Goal: Task Accomplishment & Management: Manage account settings

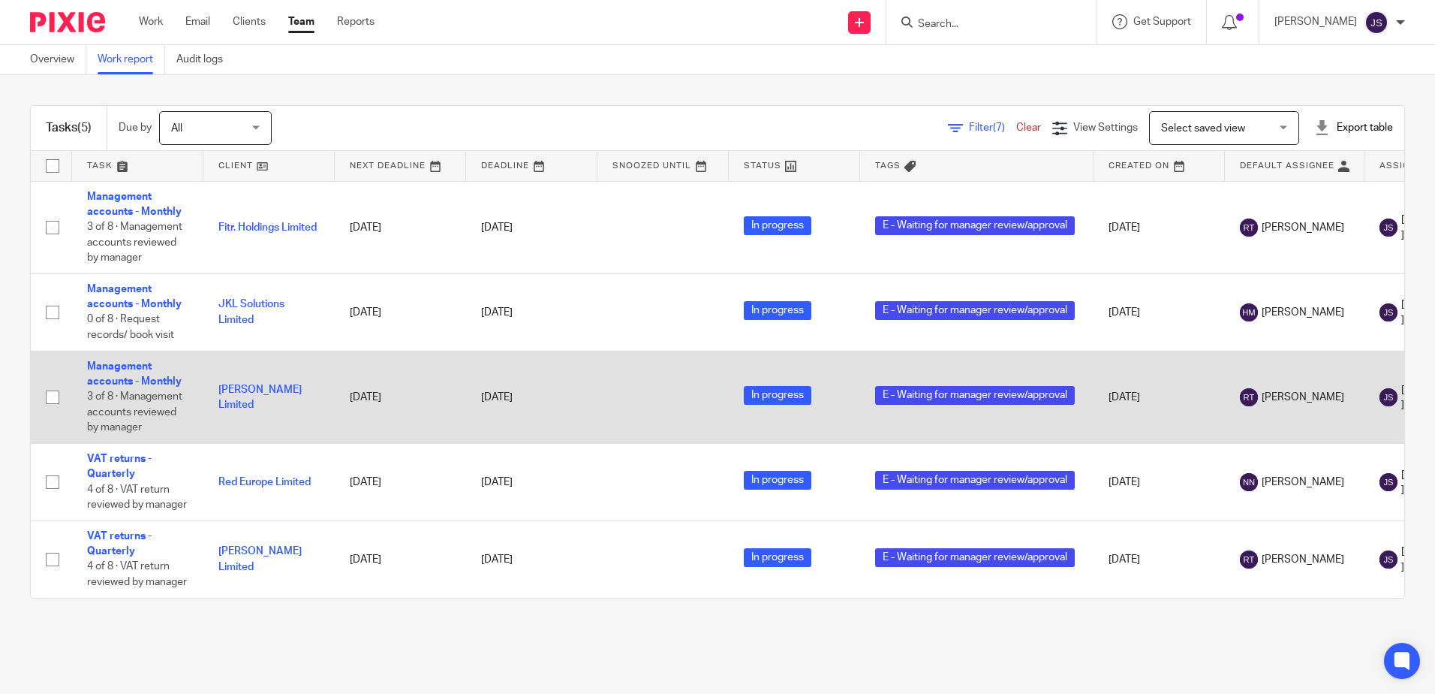
scroll to position [7, 0]
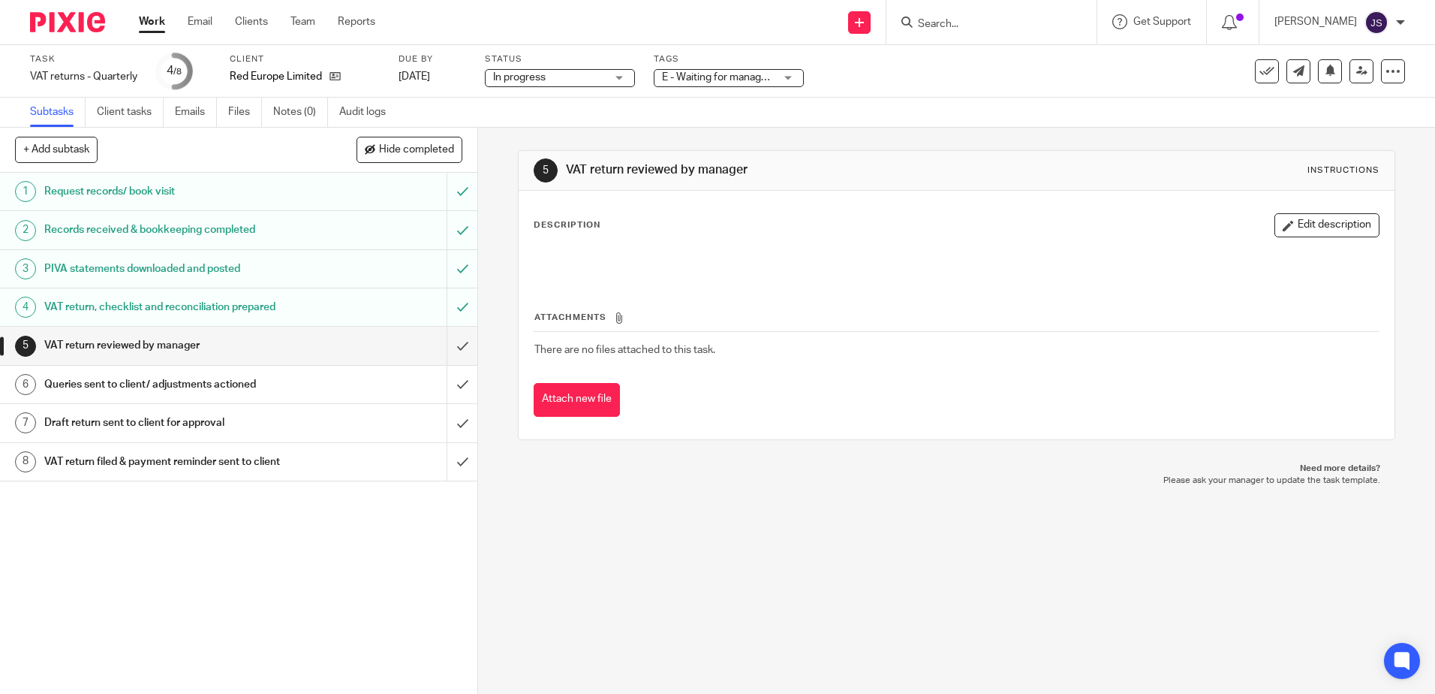
click at [620, 284] on div "Attachments There are no files attached to this task. Attach new file" at bounding box center [956, 348] width 845 height 137
click at [1274, 215] on button "Edit description" at bounding box center [1326, 225] width 105 height 24
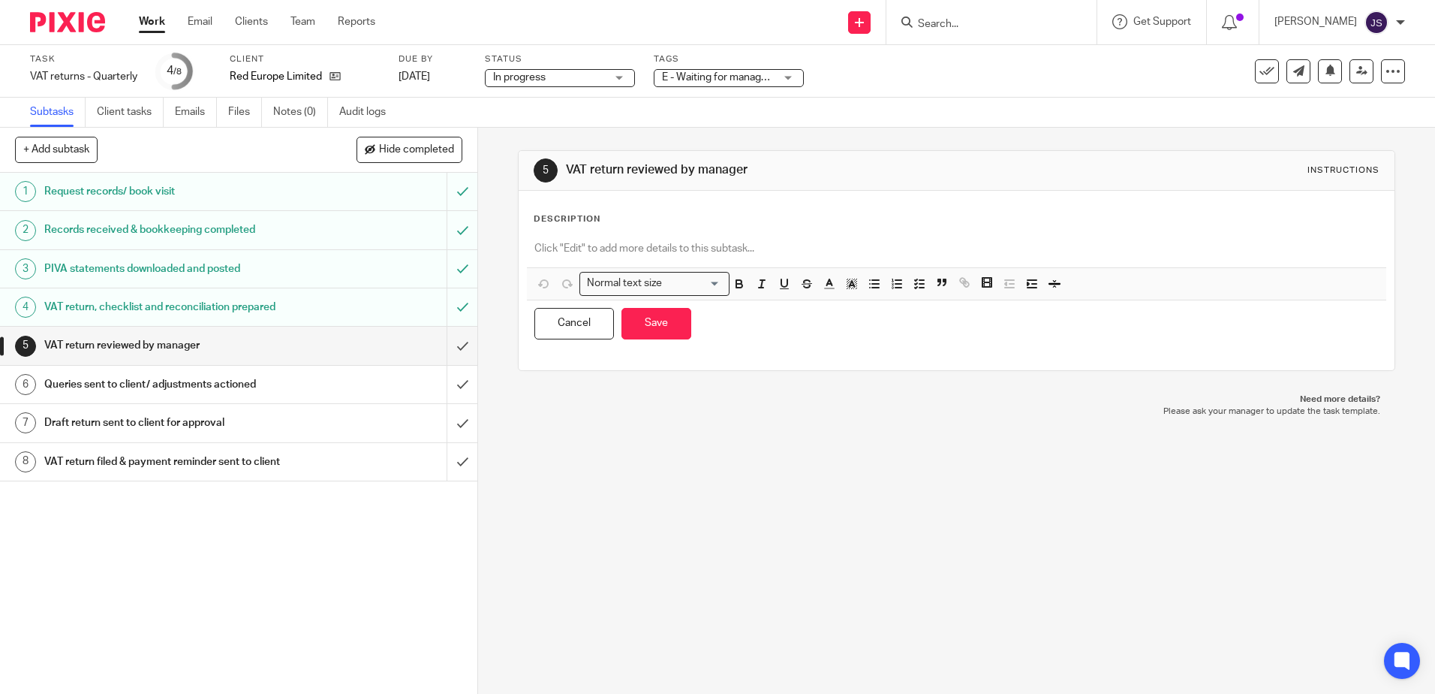
click at [642, 251] on p at bounding box center [956, 248] width 844 height 15
click at [672, 320] on button "Save" at bounding box center [656, 324] width 70 height 32
click at [734, 78] on span "E - Waiting for manager review/approval" at bounding box center [754, 77] width 185 height 11
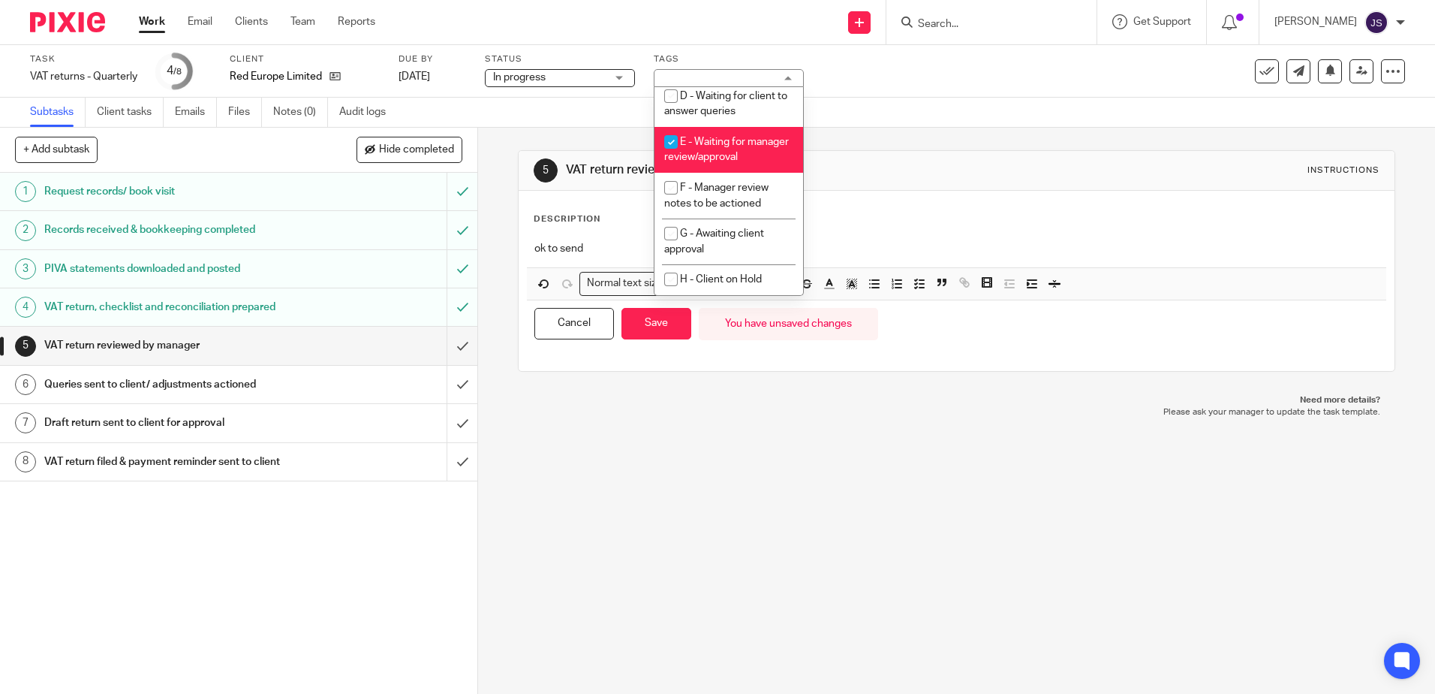
scroll to position [158, 0]
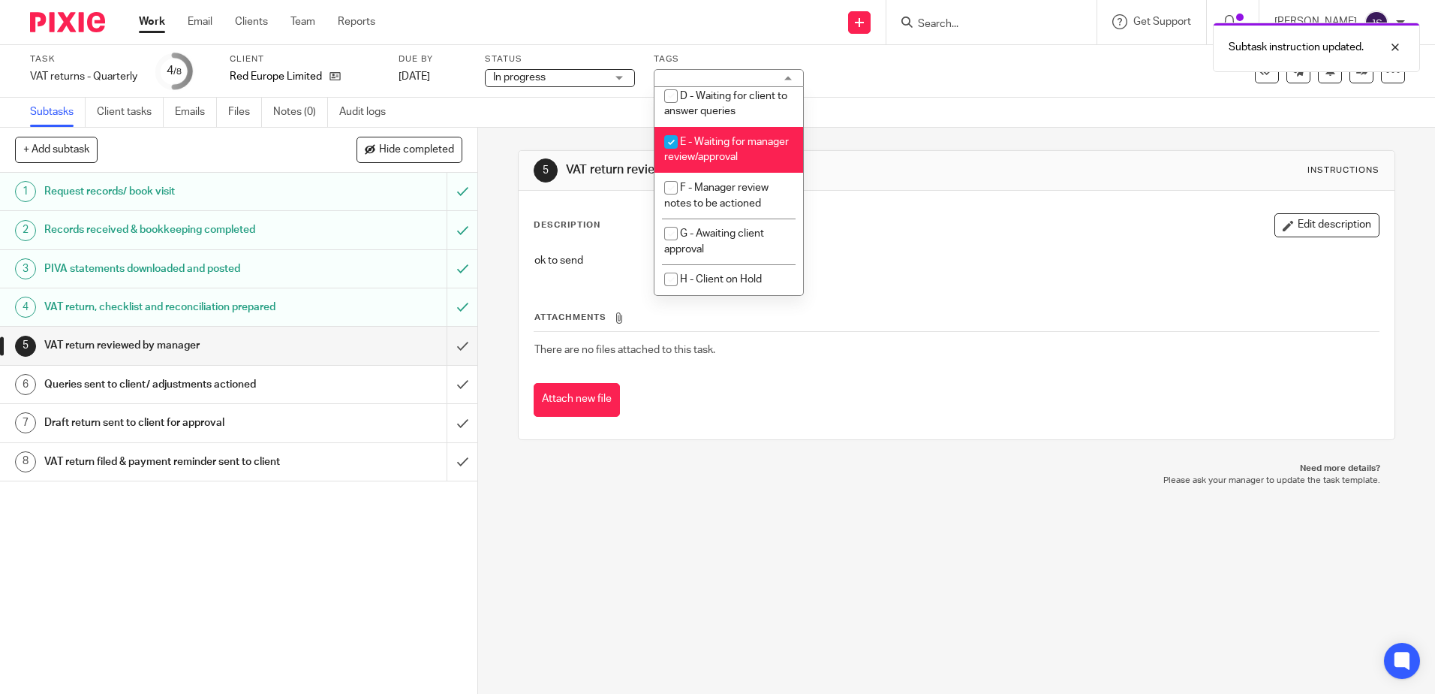
click at [745, 146] on li "E - Waiting for manager review/approval" at bounding box center [728, 150] width 149 height 46
checkbox input "false"
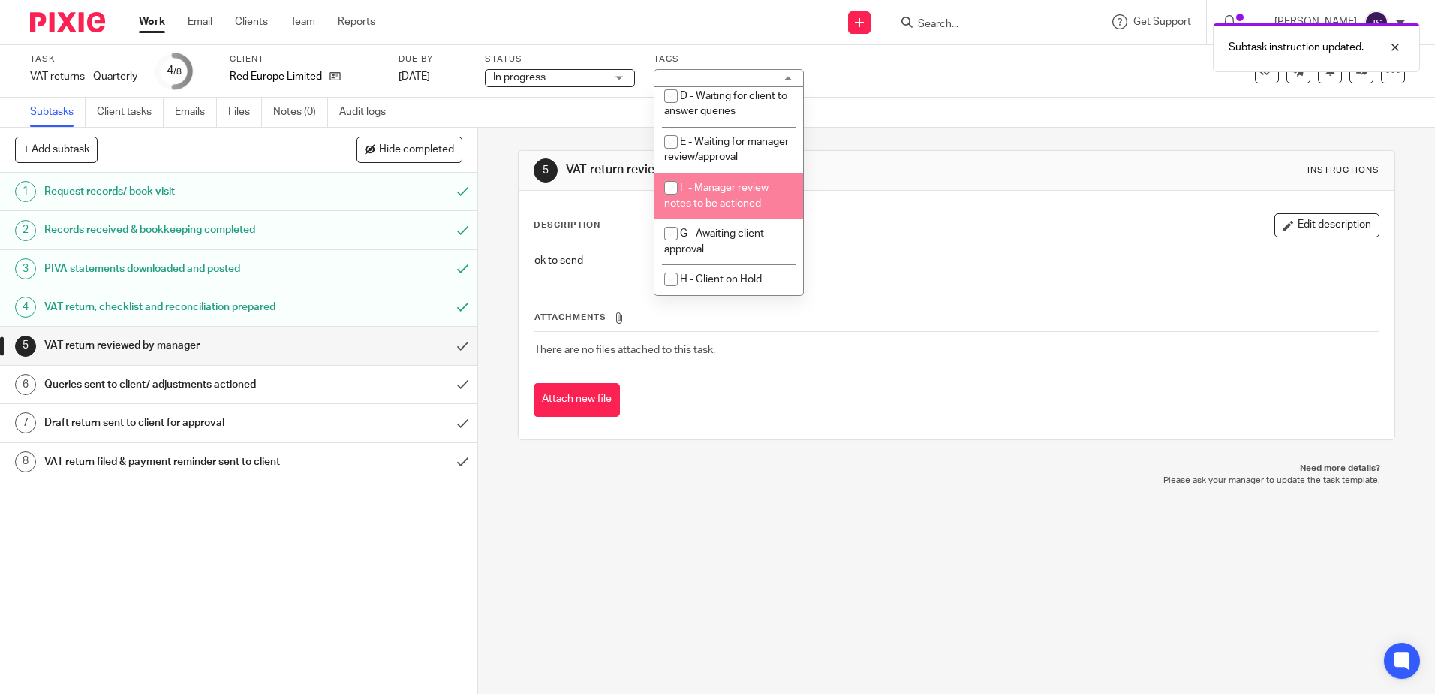
click at [751, 179] on li "F - Manager review notes to be actioned" at bounding box center [728, 196] width 149 height 46
checkbox input "true"
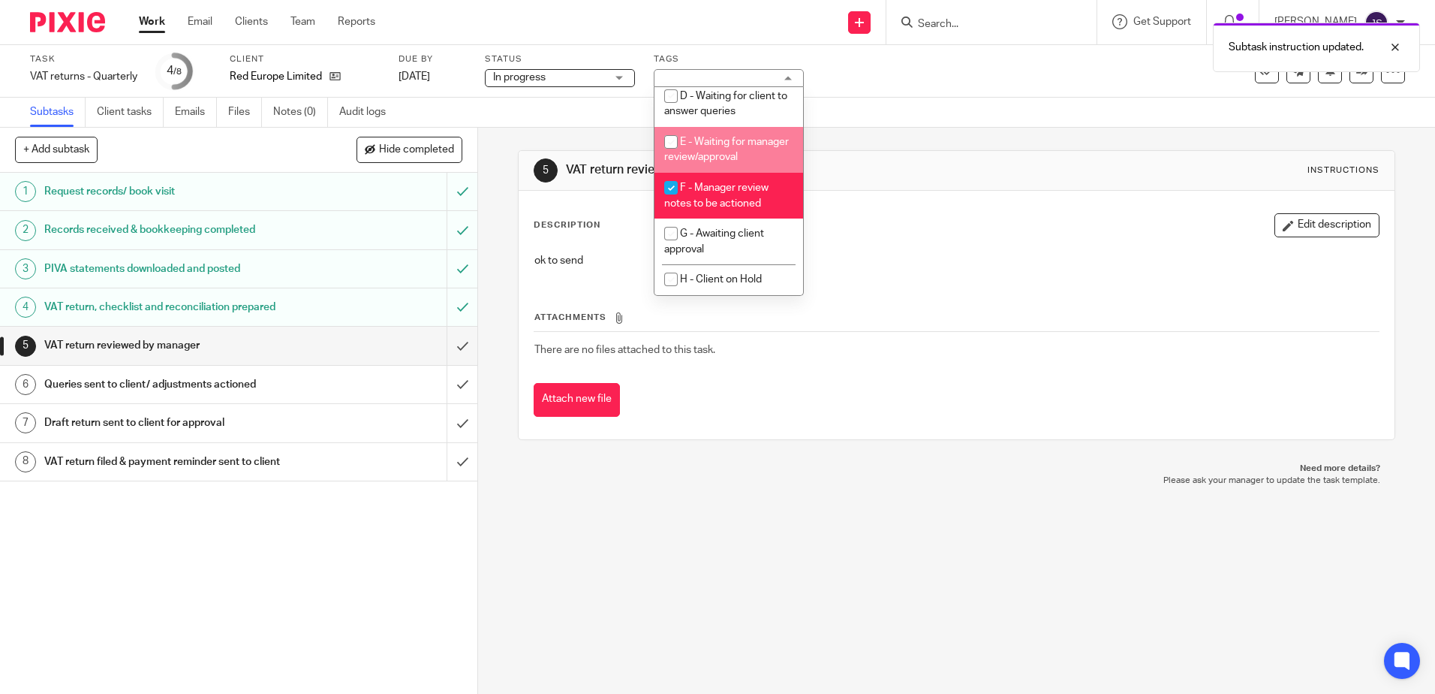
click at [889, 146] on div "5 VAT return reviewed by manager Instructions Description Edit description ok t…" at bounding box center [956, 295] width 877 height 335
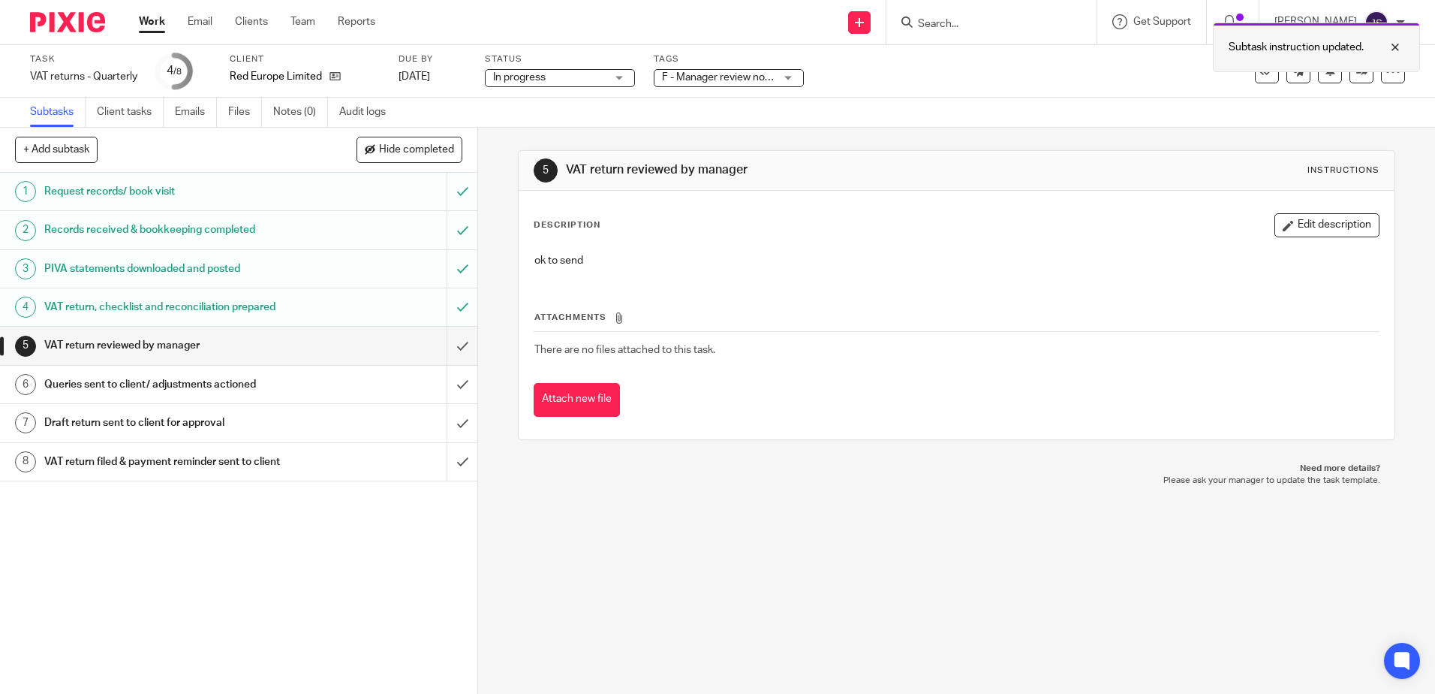
click at [1358, 68] on div "Subtask instruction updated." at bounding box center [1316, 48] width 207 height 50
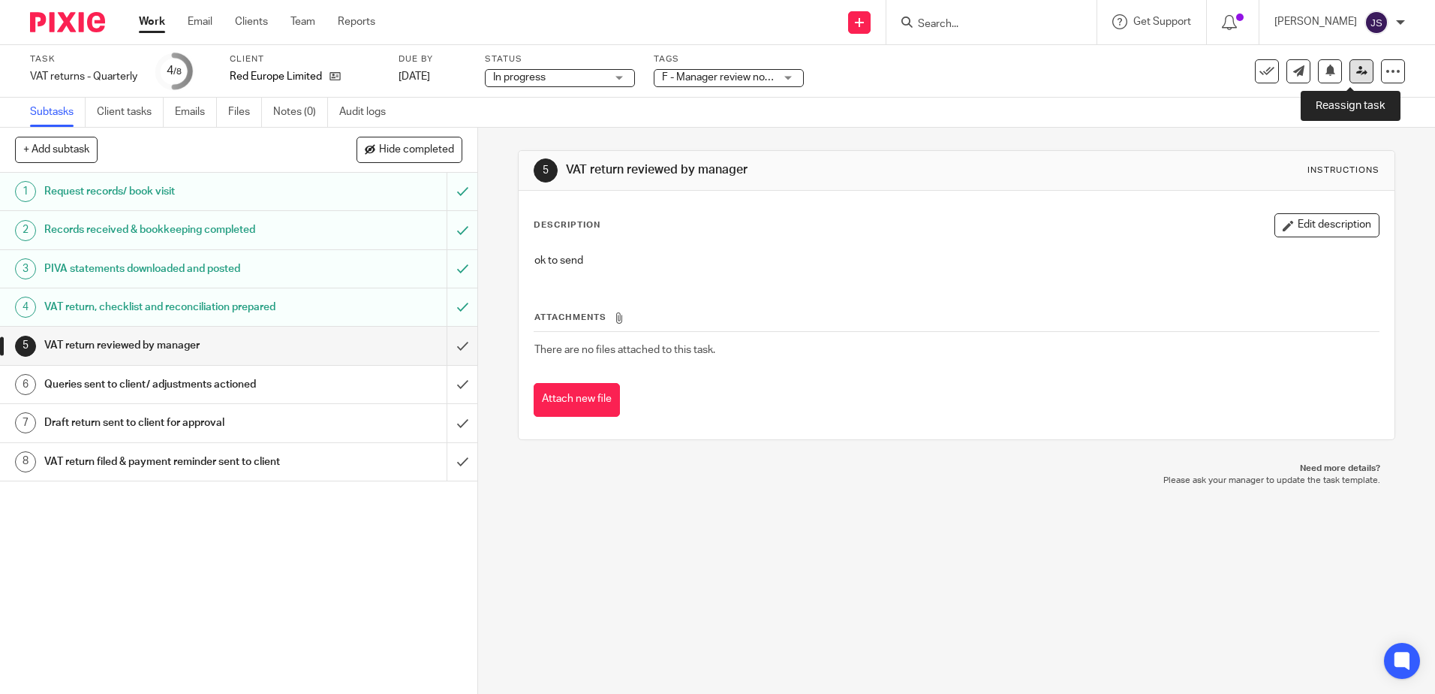
click at [1359, 74] on link at bounding box center [1361, 71] width 24 height 24
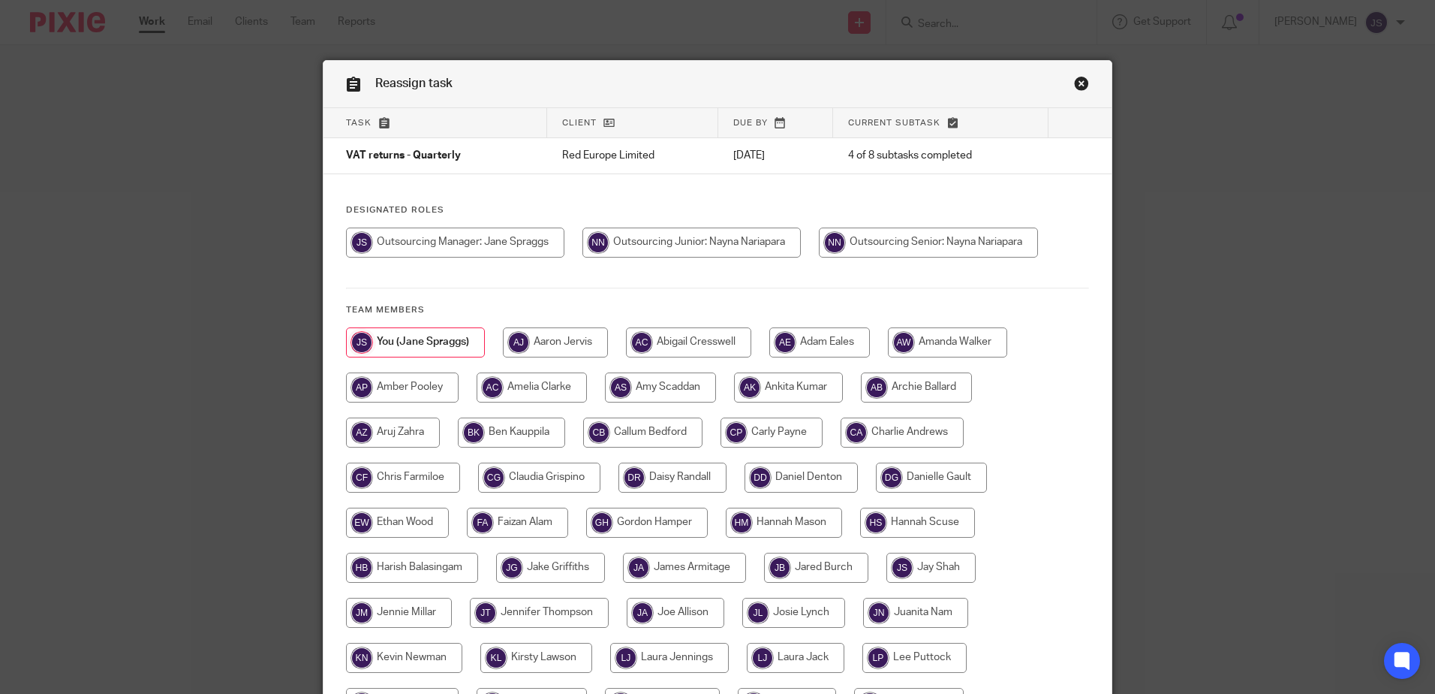
click at [760, 240] on input "radio" at bounding box center [691, 242] width 218 height 30
radio input "true"
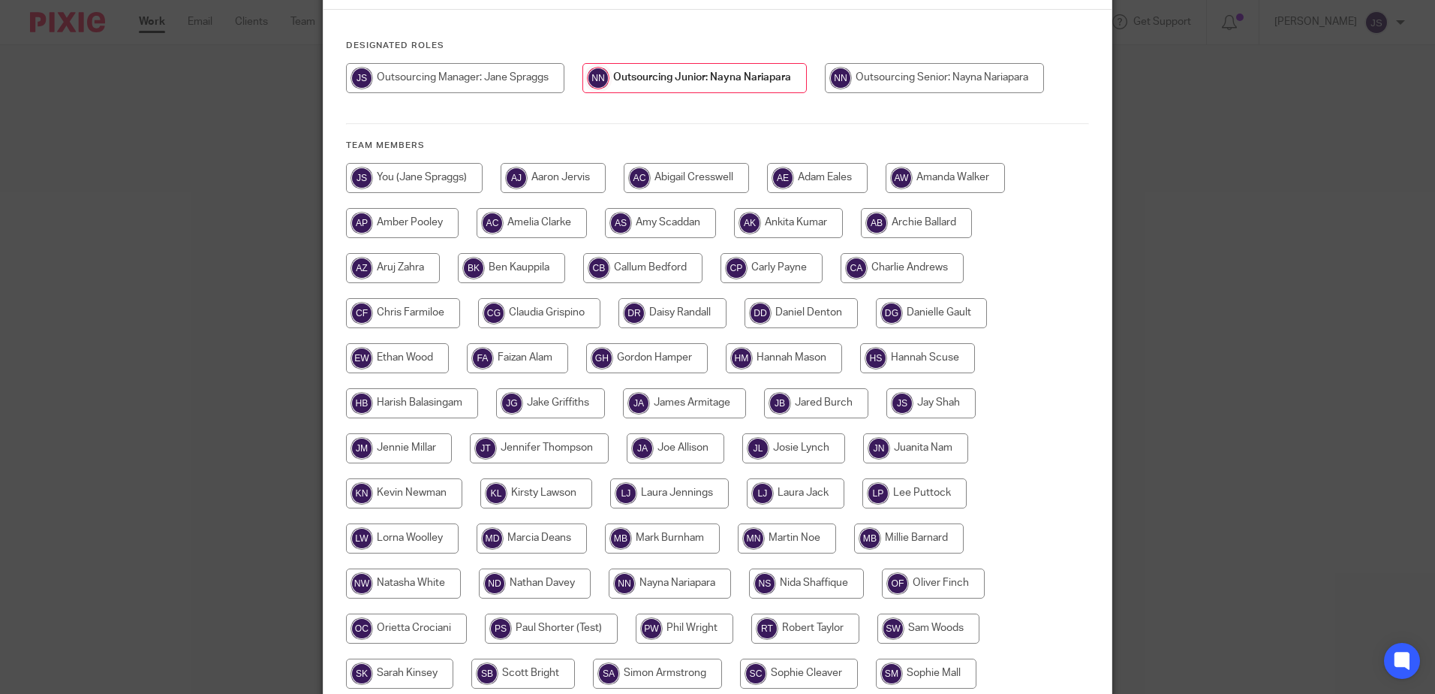
scroll to position [343, 0]
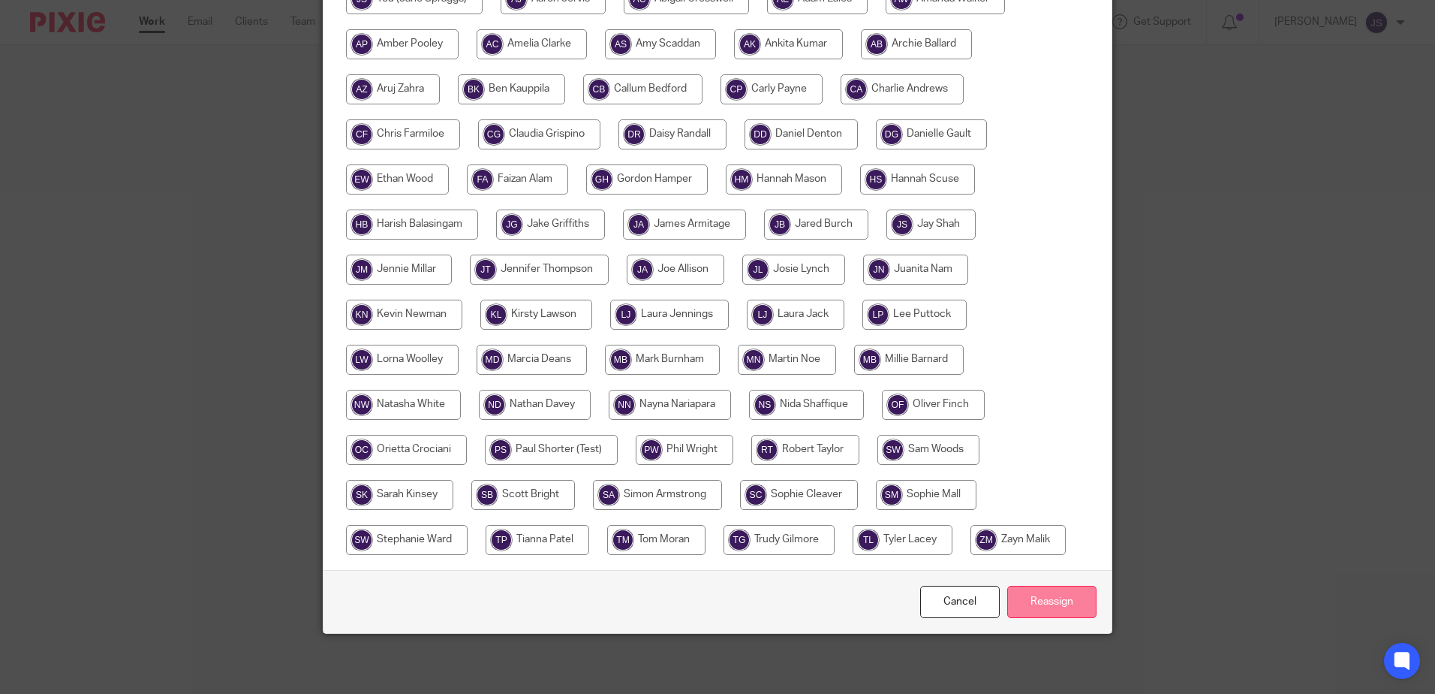
click at [1056, 606] on input "Reassign" at bounding box center [1051, 601] width 89 height 32
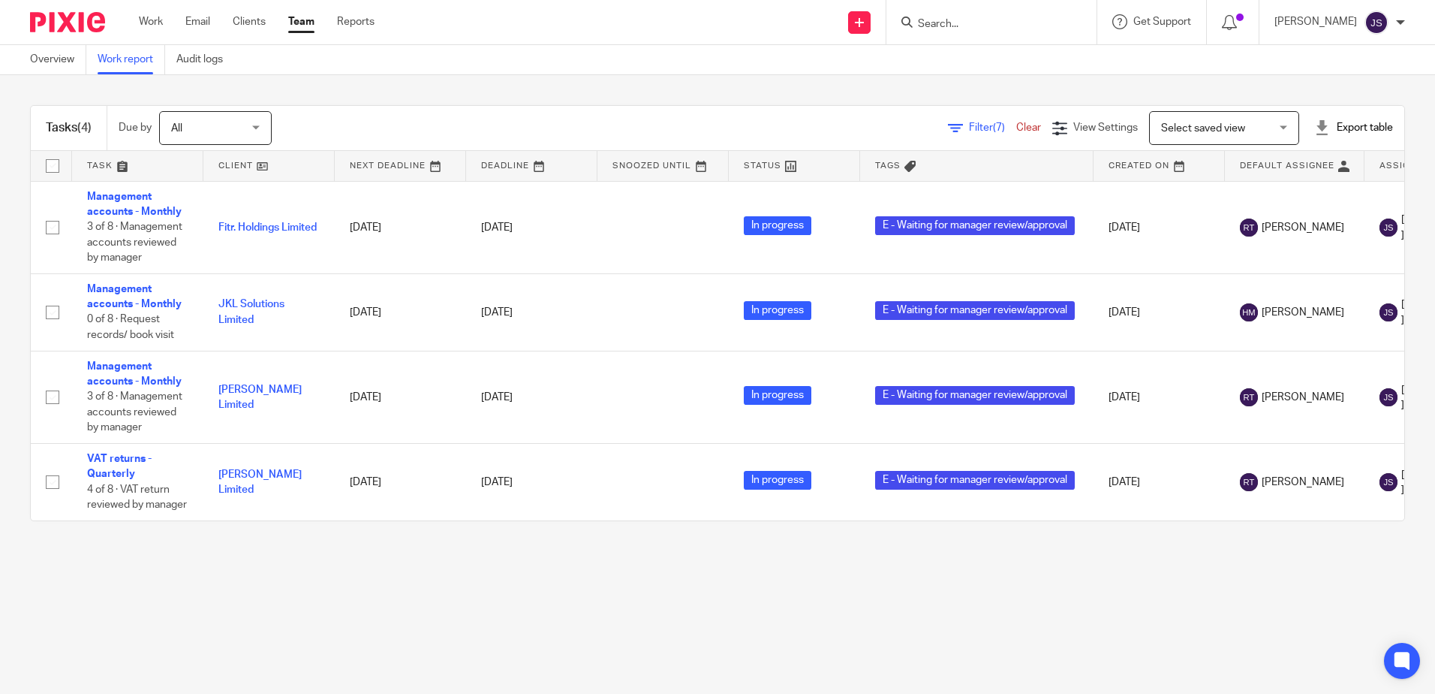
click at [603, 92] on div "Tasks (4) Due by All All [DATE] [DATE] This week Next week This month Next mont…" at bounding box center [717, 313] width 1435 height 476
